Goal: Information Seeking & Learning: Learn about a topic

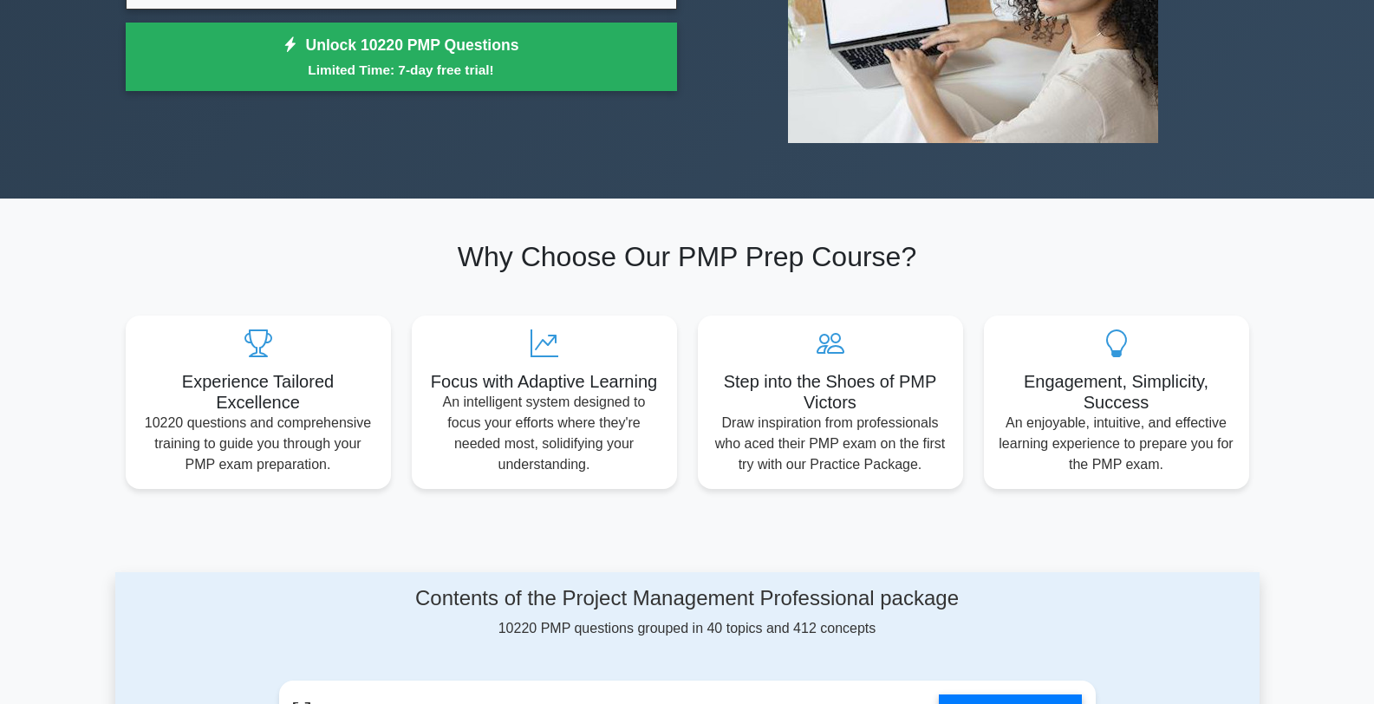
scroll to position [381, 0]
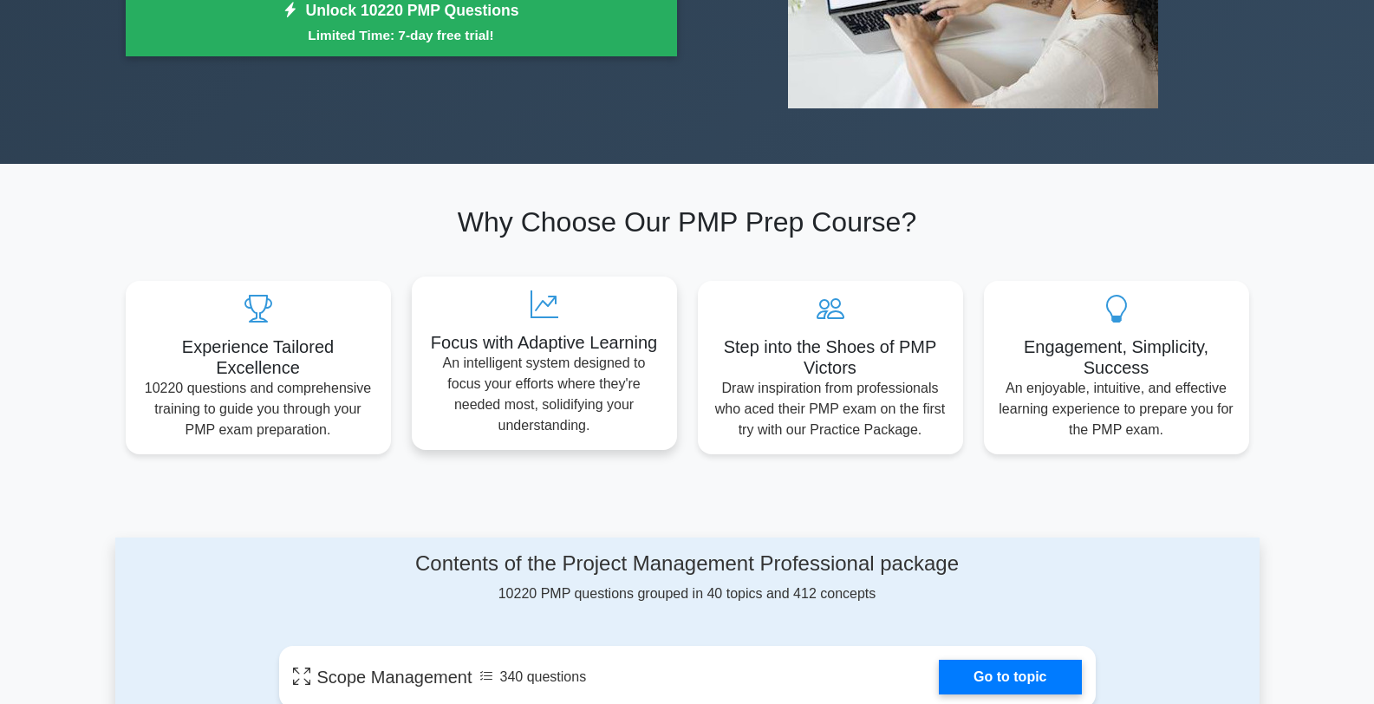
click at [563, 343] on h5 "Focus with Adaptive Learning" at bounding box center [544, 342] width 237 height 21
click at [554, 323] on div "Focus with Adaptive Learning An intelligent system designed to focus your effor…" at bounding box center [544, 362] width 265 height 173
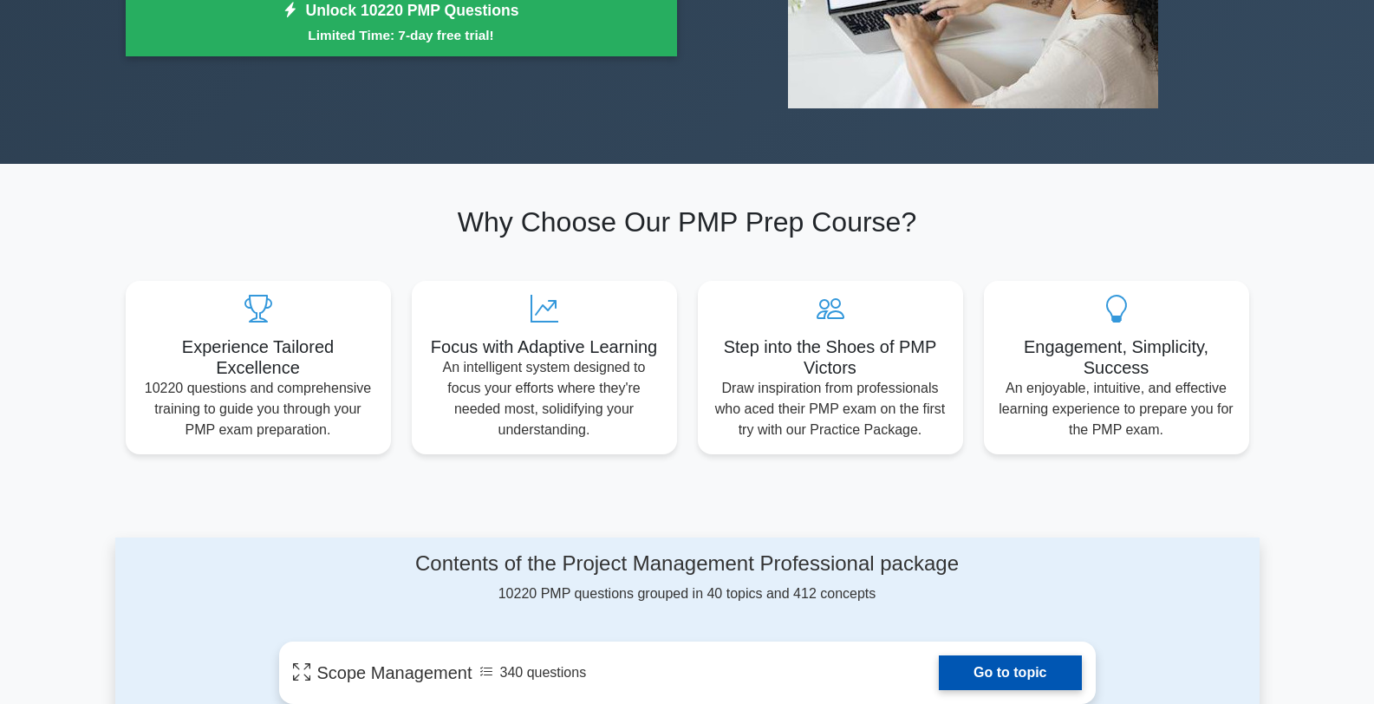
click at [1034, 657] on link "Go to topic" at bounding box center [1010, 672] width 142 height 35
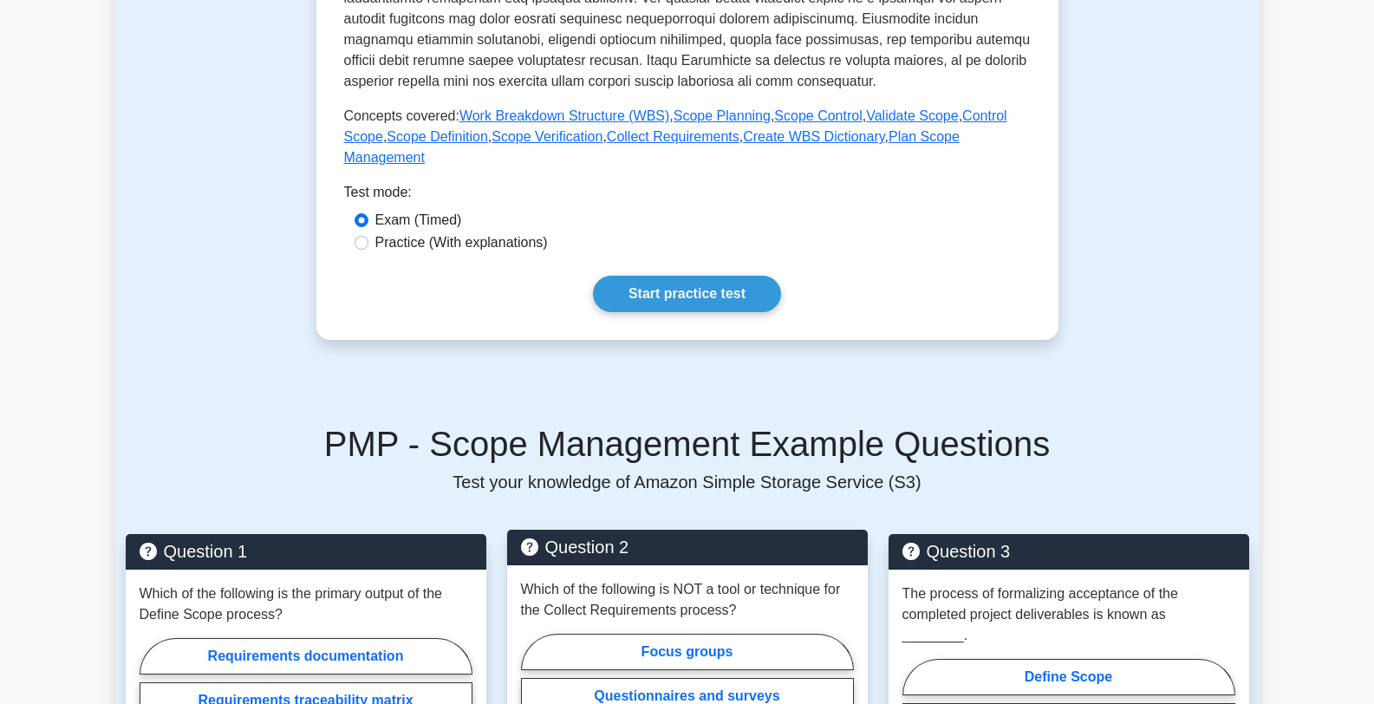
scroll to position [512, 0]
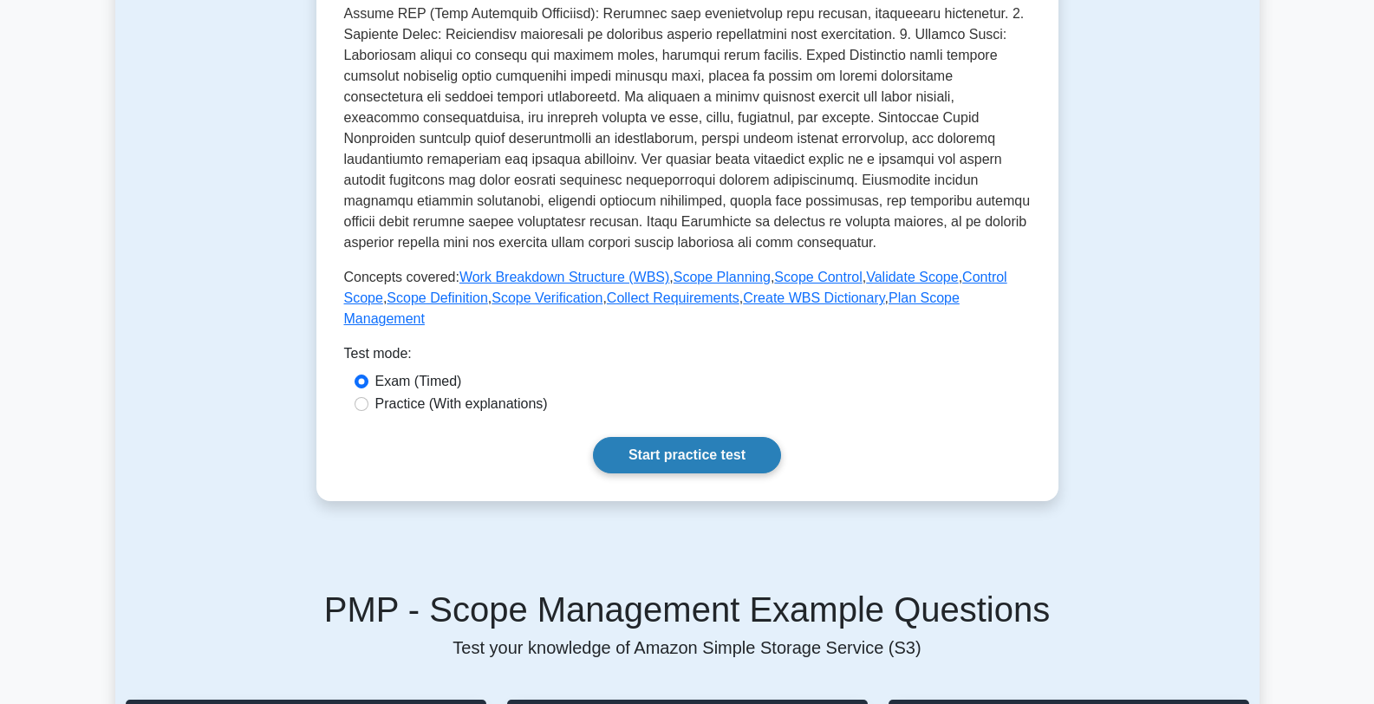
click at [724, 446] on link "Start practice test" at bounding box center [687, 455] width 188 height 36
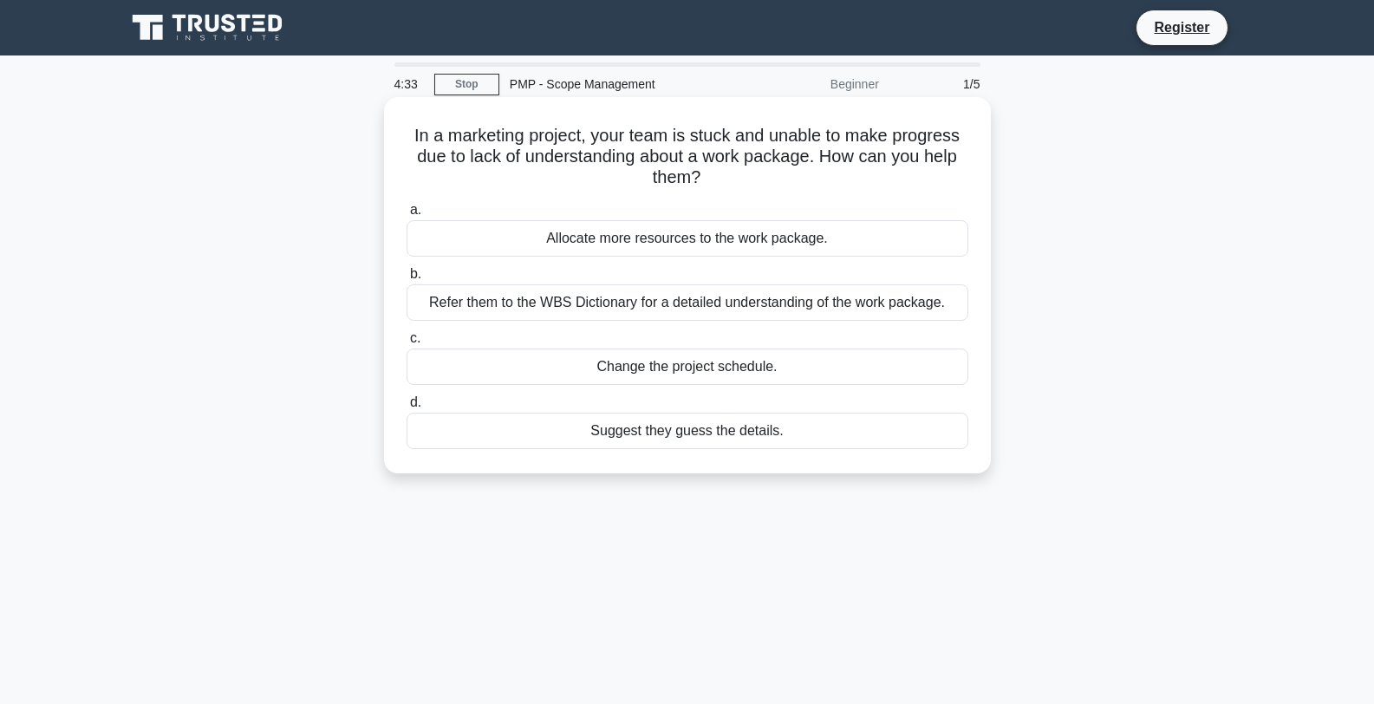
click at [650, 231] on div "Allocate more resources to the work package." at bounding box center [687, 238] width 562 height 36
click at [406, 216] on input "a. Allocate more resources to the work package." at bounding box center [406, 210] width 0 height 11
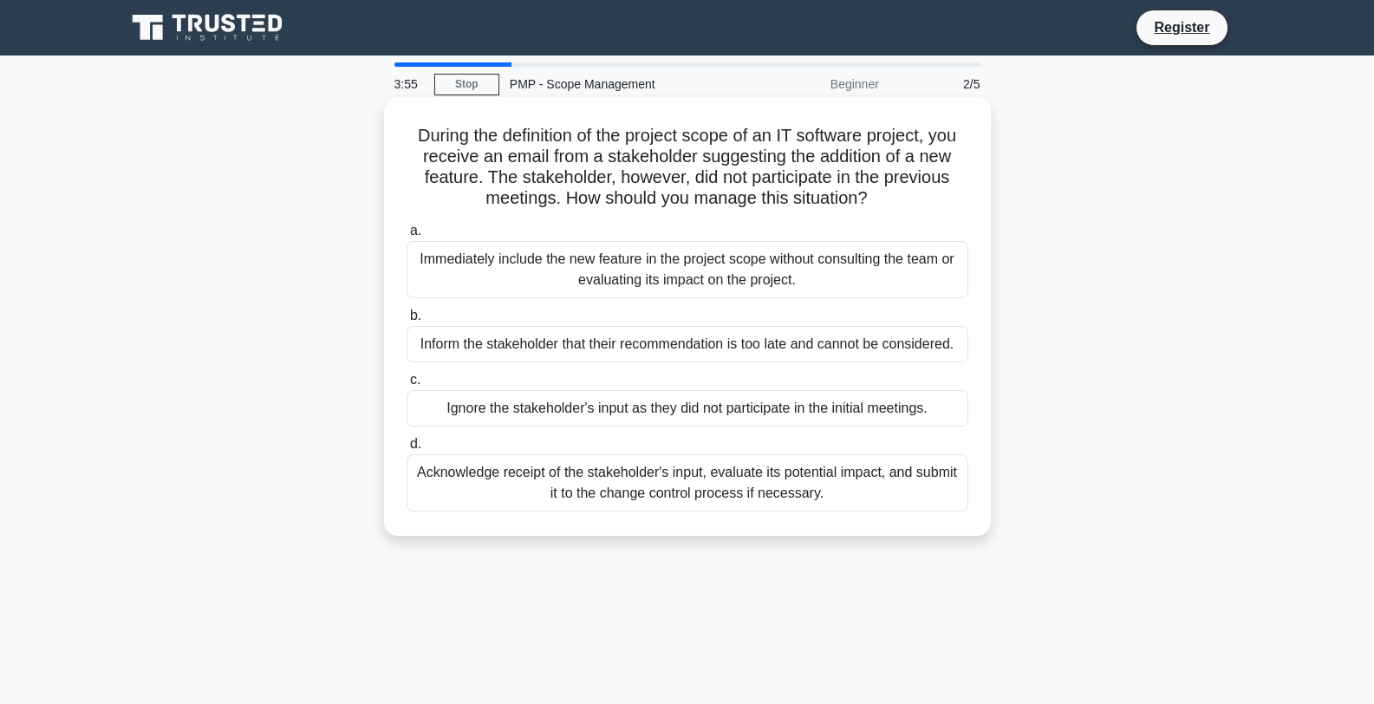
click at [767, 486] on div "Acknowledge receipt of the stakeholder's input, evaluate its potential impact, …" at bounding box center [687, 482] width 562 height 57
click at [406, 450] on input "d. Acknowledge receipt of the stakeholder's input, evaluate its potential impac…" at bounding box center [406, 444] width 0 height 11
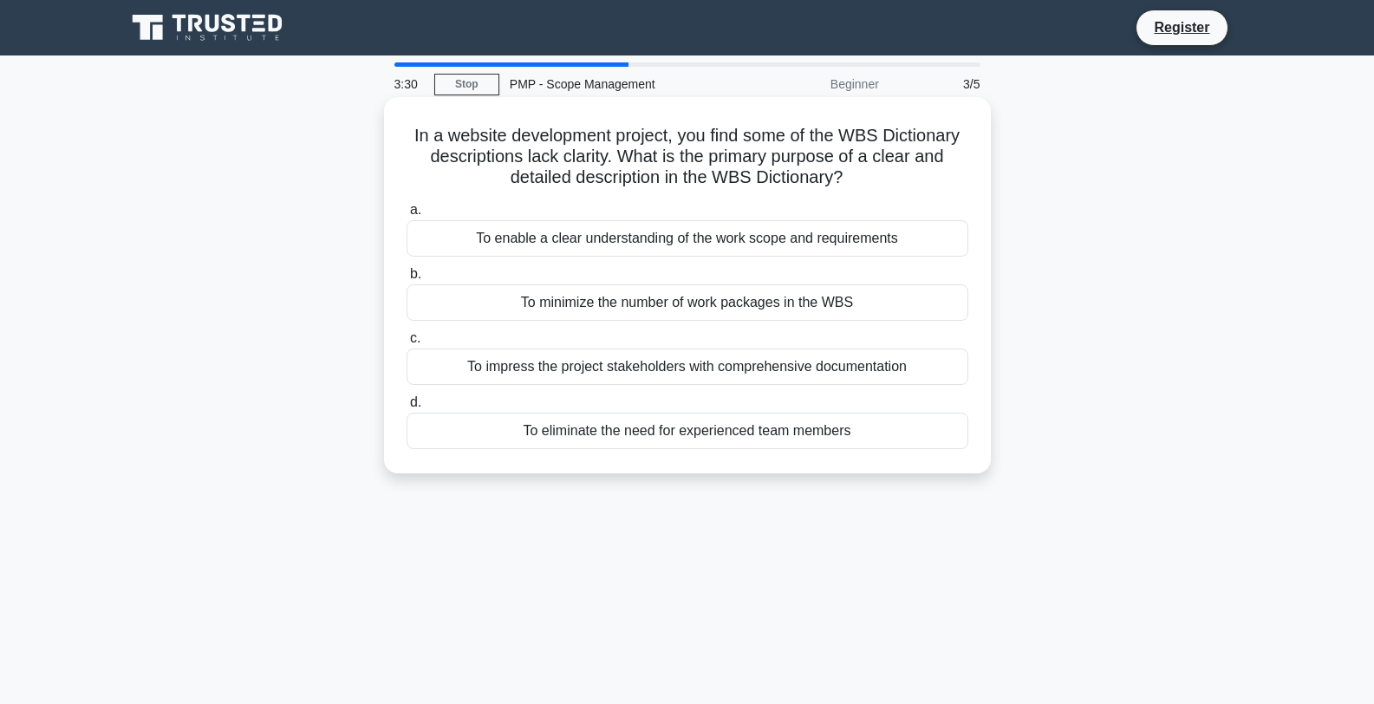
click at [629, 366] on div "To impress the project stakeholders with comprehensive documentation" at bounding box center [687, 366] width 562 height 36
click at [406, 344] on input "c. To impress the project stakeholders with comprehensive documentation" at bounding box center [406, 338] width 0 height 11
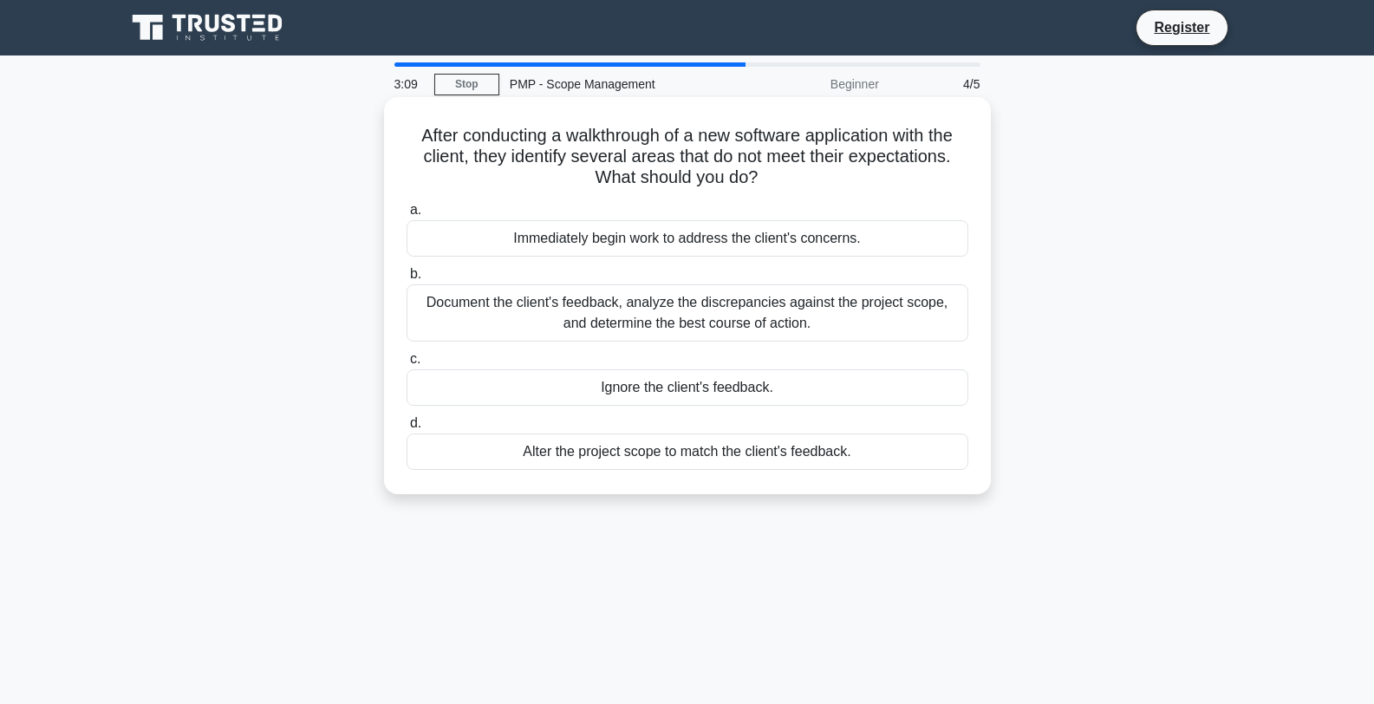
click at [642, 243] on div "Immediately begin work to address the client's concerns." at bounding box center [687, 238] width 562 height 36
click at [406, 216] on input "a. Immediately begin work to address the client's concerns." at bounding box center [406, 210] width 0 height 11
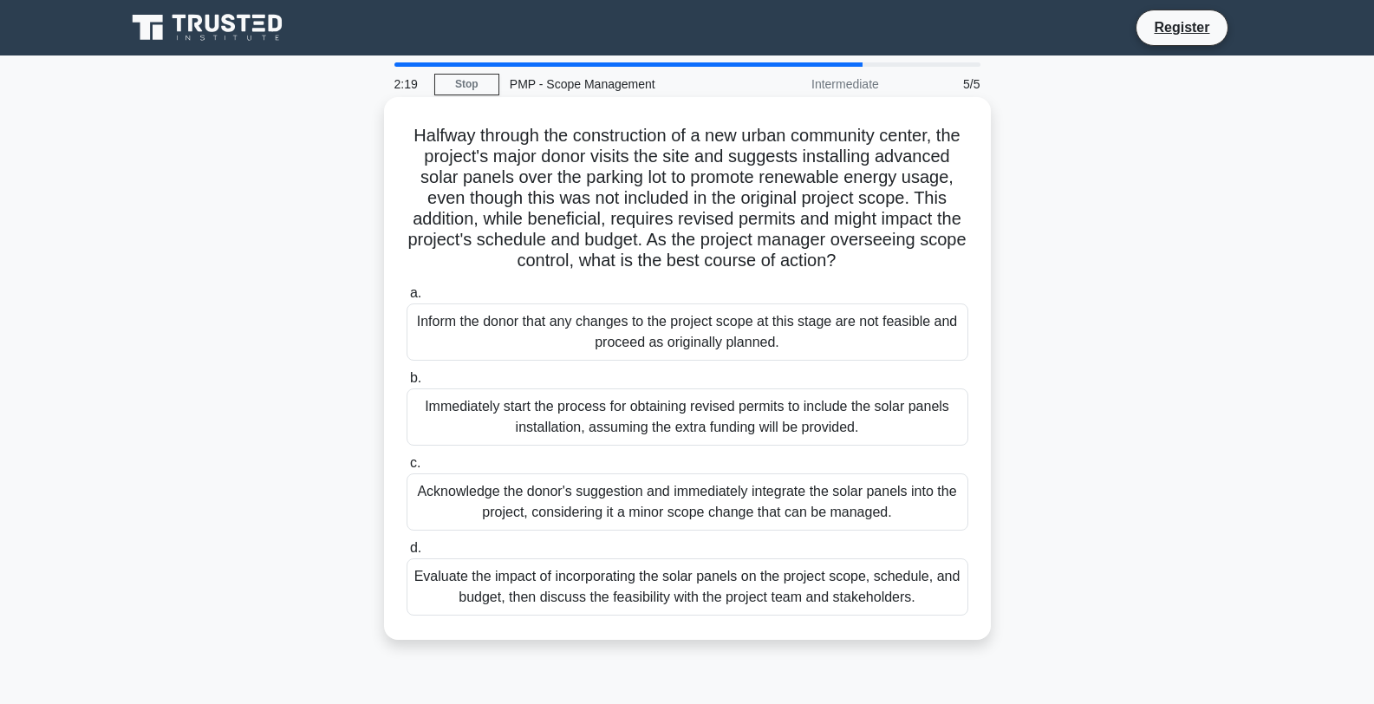
click at [689, 336] on div "Inform the donor that any changes to the project scope at this stage are not fe…" at bounding box center [687, 331] width 562 height 57
click at [406, 299] on input "a. Inform the donor that any changes to the project scope at this stage are not…" at bounding box center [406, 293] width 0 height 11
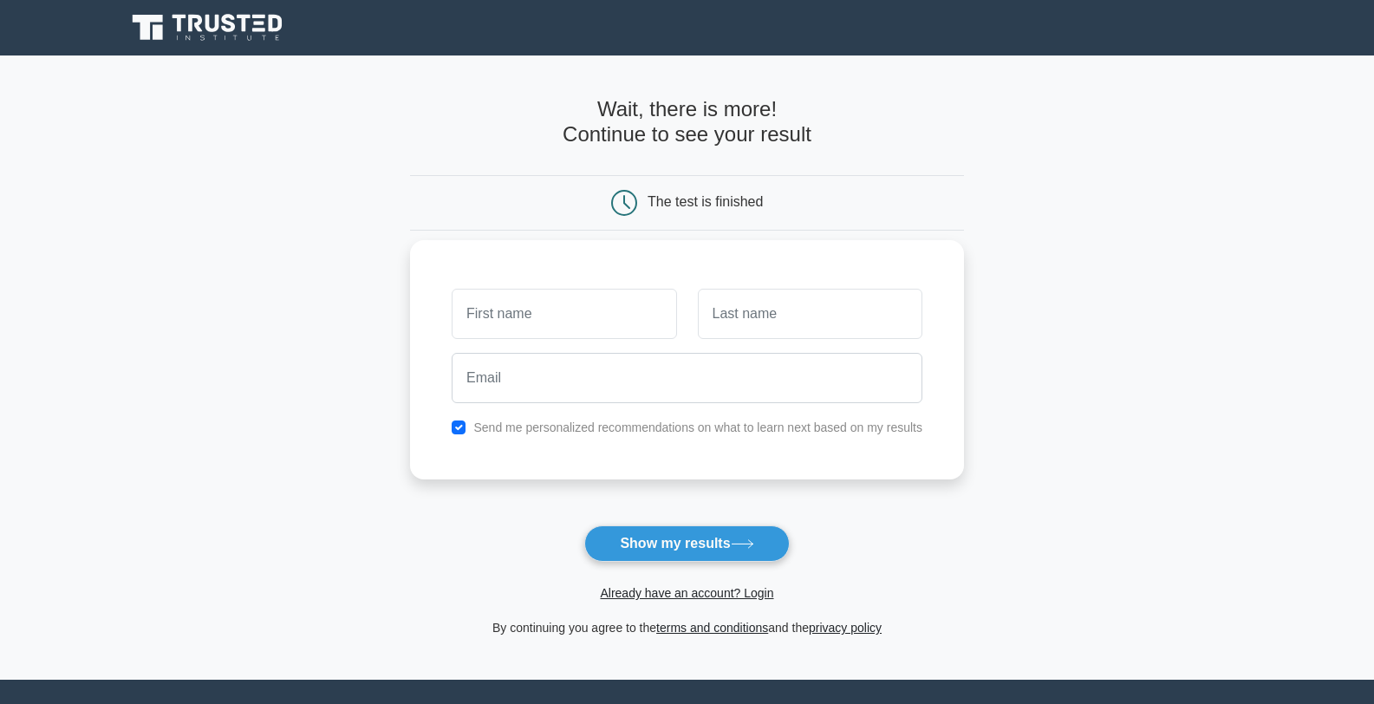
click at [587, 315] on input "text" at bounding box center [564, 314] width 224 height 50
type input "jaden"
click at [771, 320] on input "text" at bounding box center [810, 314] width 224 height 50
type input "milllinga"
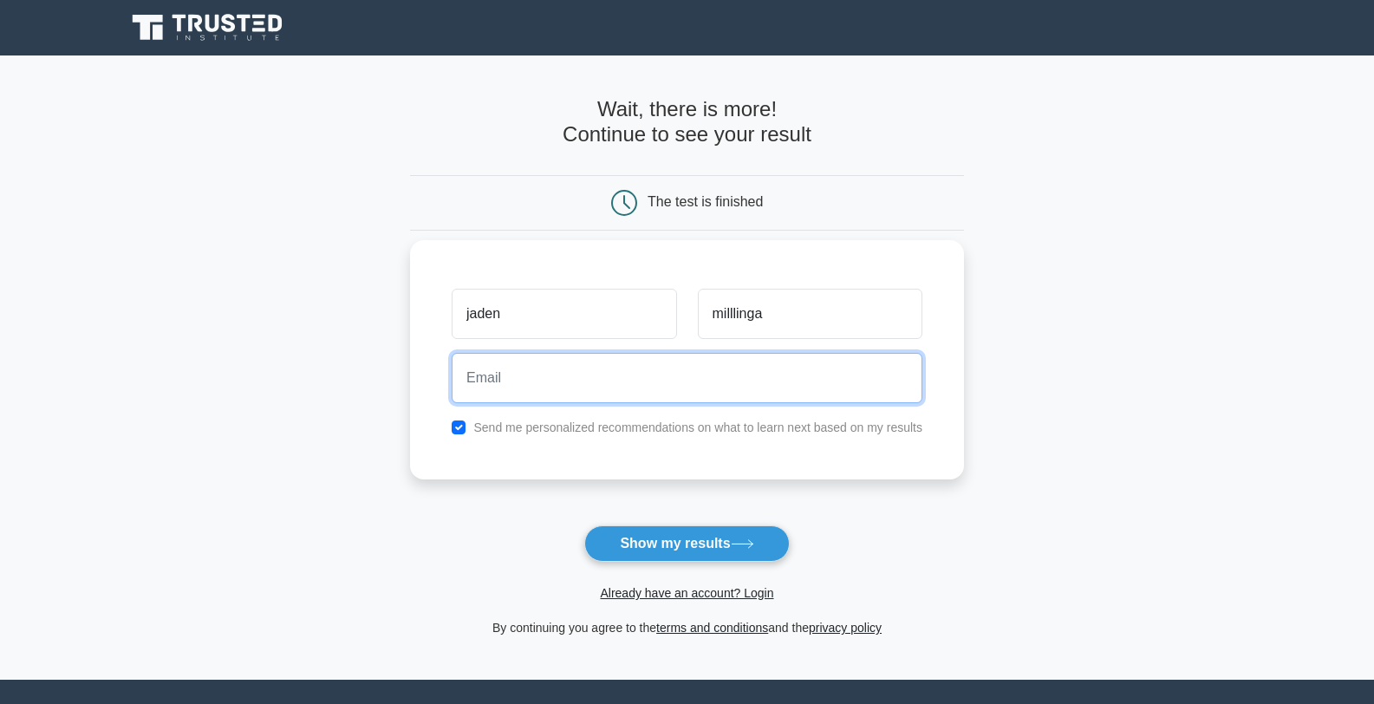
click at [591, 394] on input "email" at bounding box center [687, 378] width 471 height 50
type input "jamilinga@alphahigh"
click at [584, 525] on button "Show my results" at bounding box center [686, 543] width 205 height 36
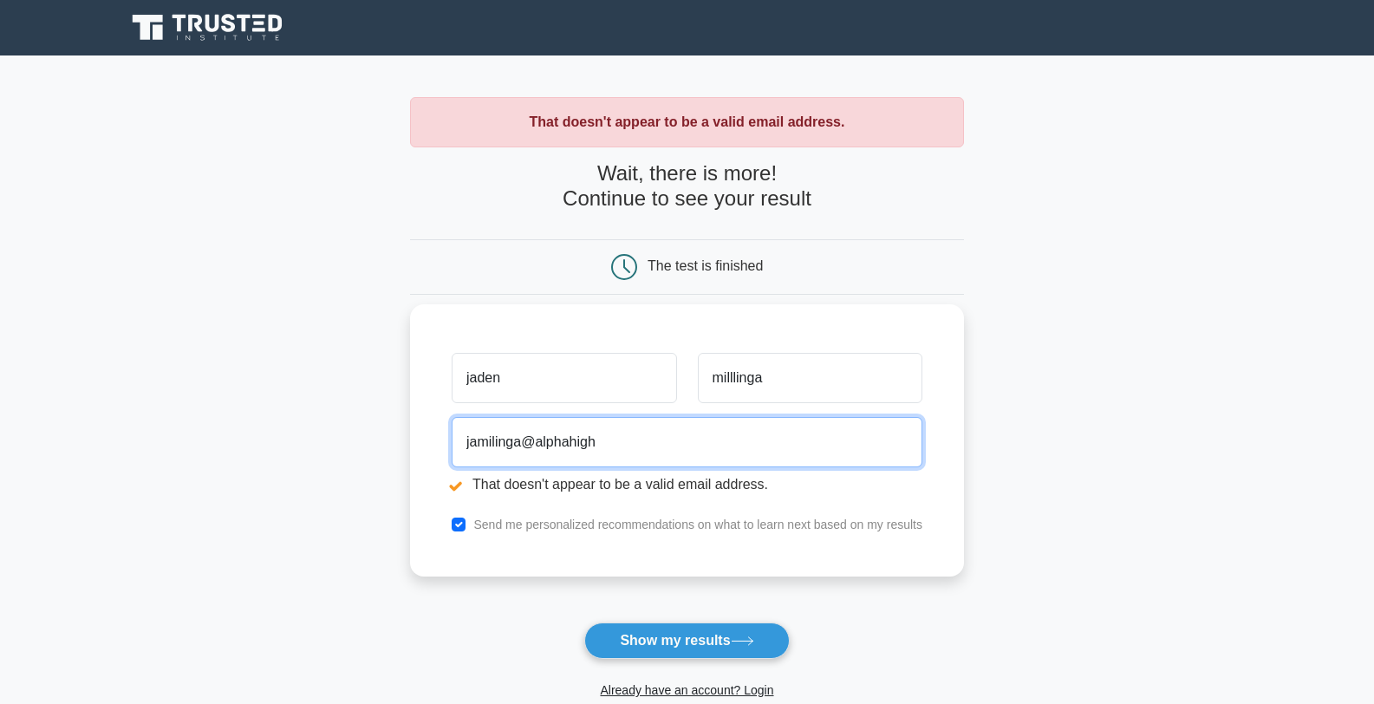
click at [594, 439] on input "jamilinga@alphahigh" at bounding box center [687, 442] width 471 height 50
type input "[EMAIL_ADDRESS][DOMAIN_NAME]"
click at [584, 622] on button "Show my results" at bounding box center [686, 640] width 205 height 36
